Goal: Check status: Check status

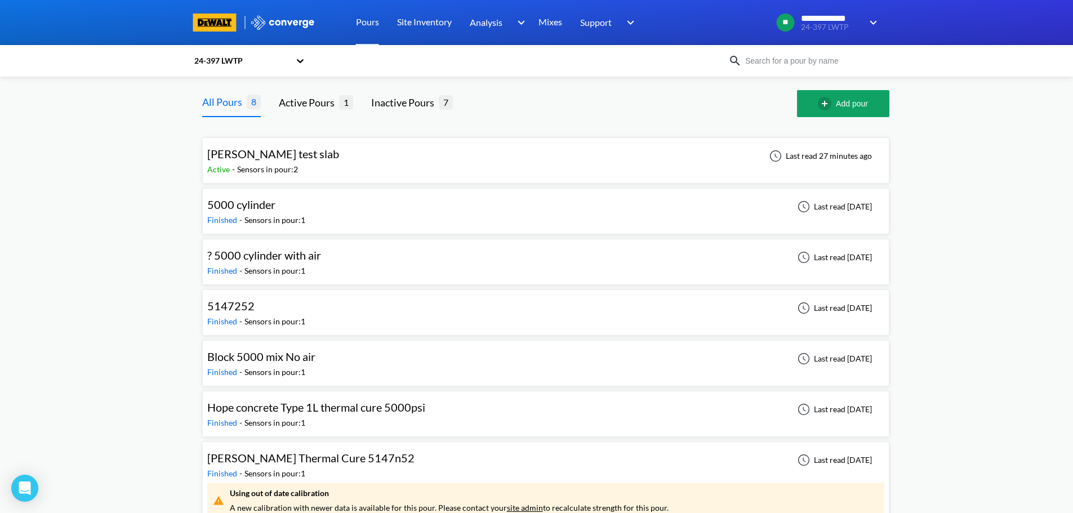
click at [478, 162] on div "[PERSON_NAME] test slab Active - Sensors in pour: 2 Last read 27 minutes ago" at bounding box center [545, 160] width 677 height 36
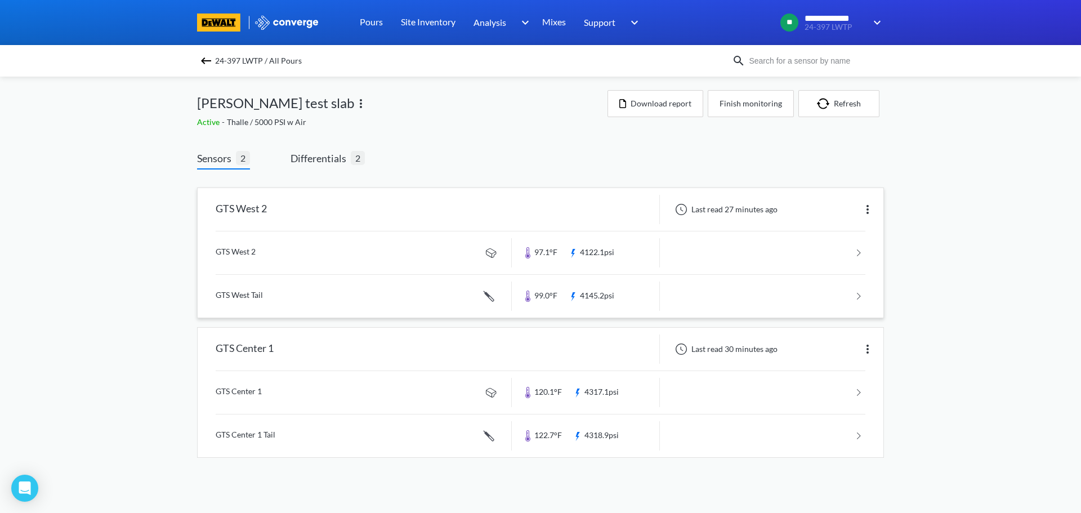
click at [320, 205] on div "GTS West 2" at bounding box center [355, 209] width 314 height 29
click at [231, 210] on div "GTS West 2" at bounding box center [241, 209] width 51 height 29
click at [250, 252] on link at bounding box center [541, 252] width 650 height 43
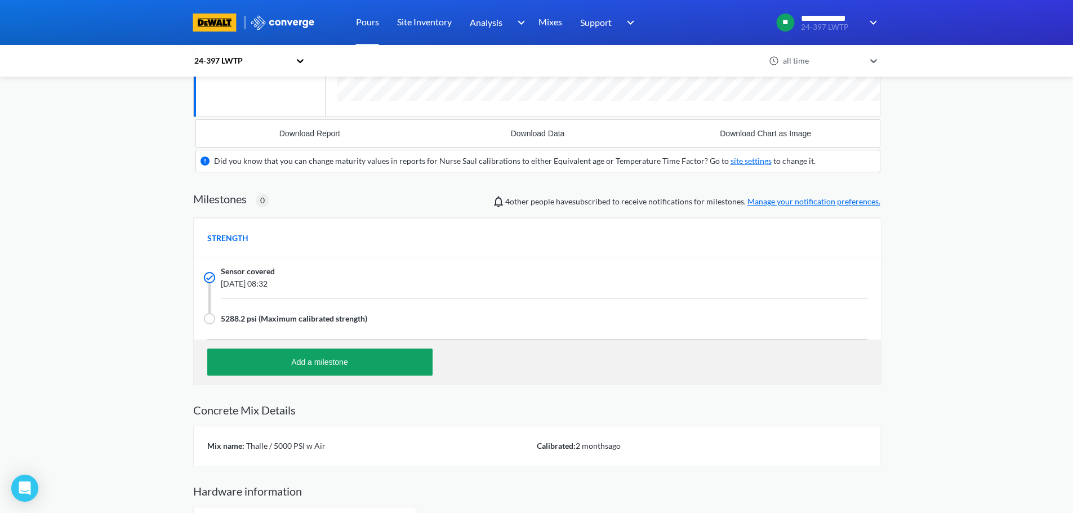
scroll to position [328, 0]
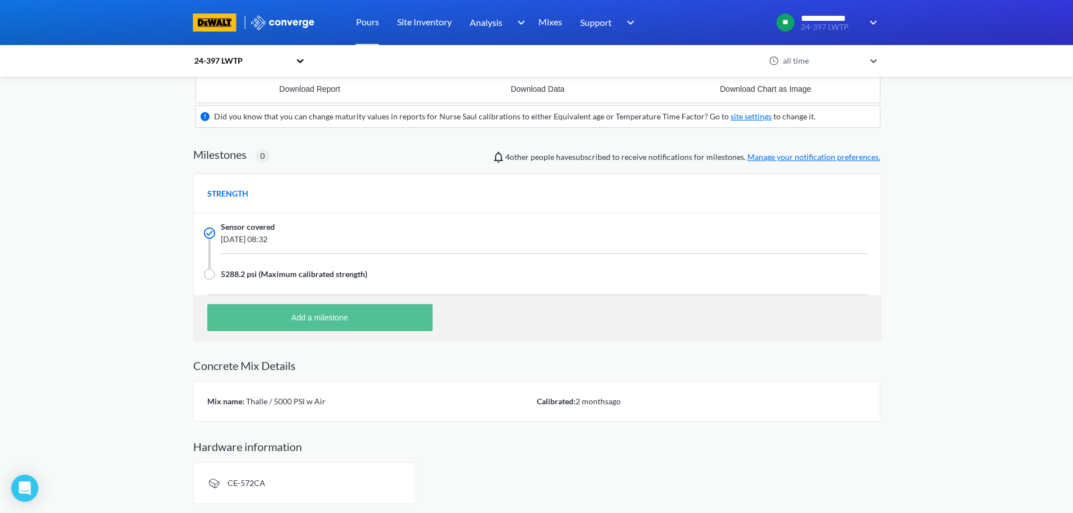
click at [307, 320] on button "Add a milestone" at bounding box center [319, 317] width 225 height 27
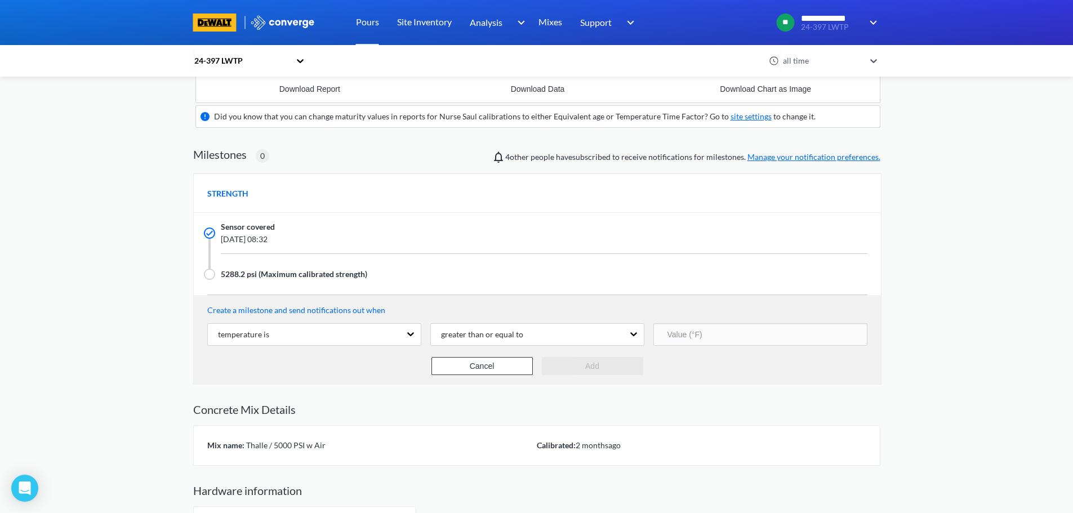
click at [948, 307] on div "**********" at bounding box center [536, 114] width 1073 height 885
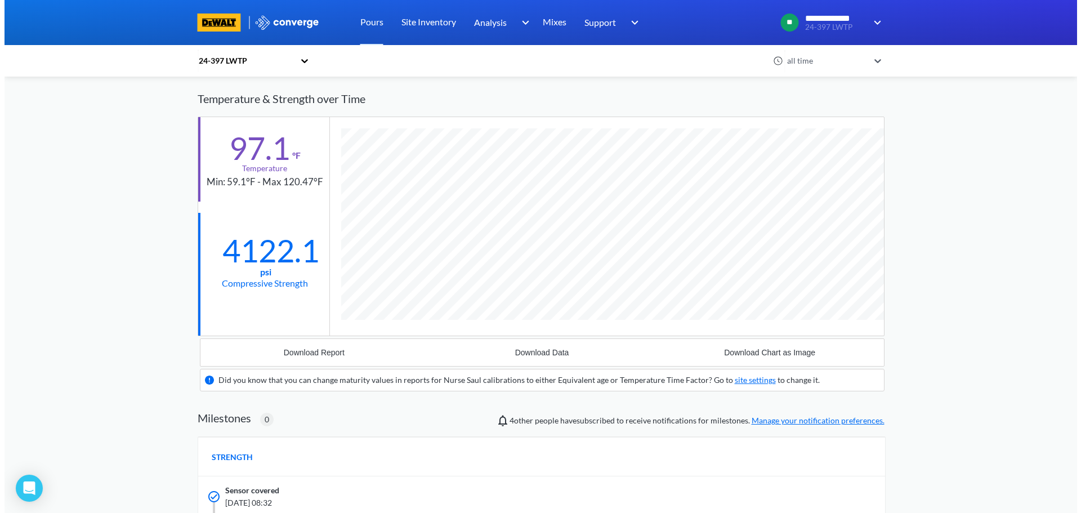
scroll to position [0, 0]
